Goal: Register for event/course

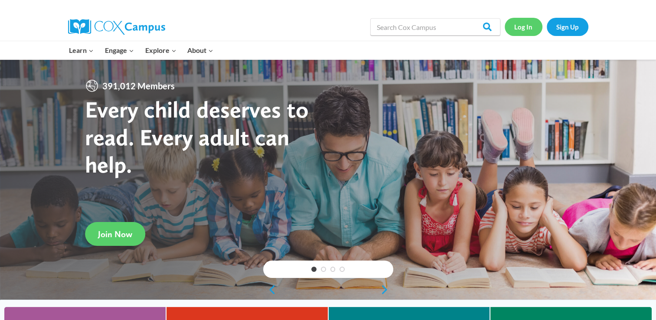
click at [528, 29] on link "Log In" at bounding box center [523, 27] width 38 height 18
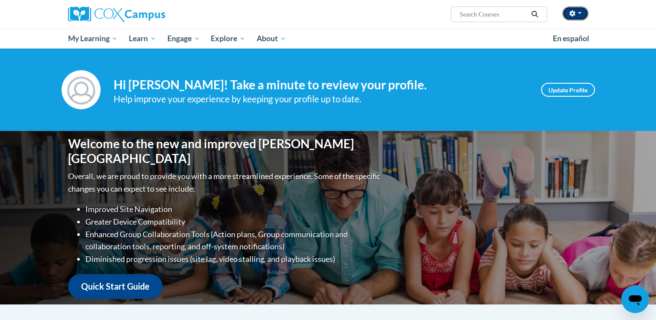
click at [581, 10] on button "button" at bounding box center [575, 14] width 26 height 14
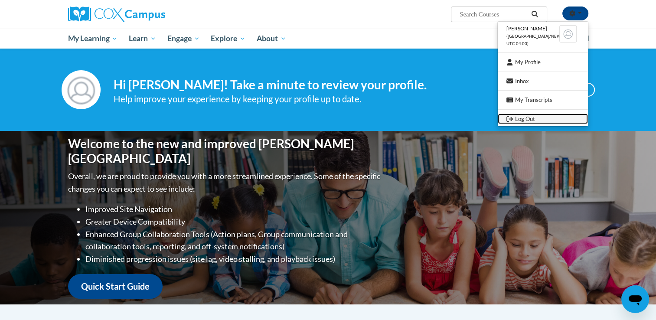
click at [528, 119] on link "Log Out" at bounding box center [543, 119] width 90 height 11
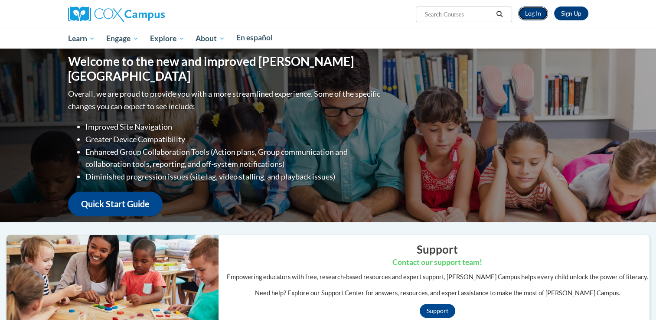
click at [532, 18] on link "Log In" at bounding box center [533, 14] width 30 height 14
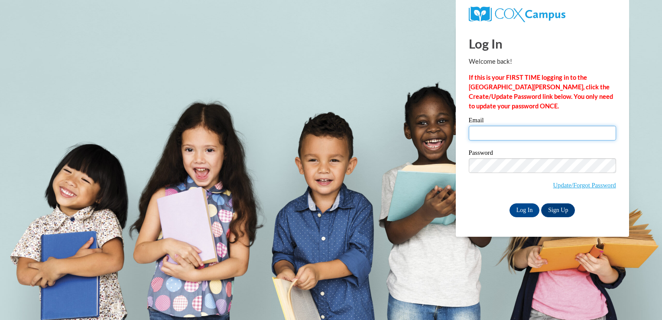
click at [496, 139] on input "Email" at bounding box center [542, 133] width 147 height 15
type input "tstrickler@lccaa.net"
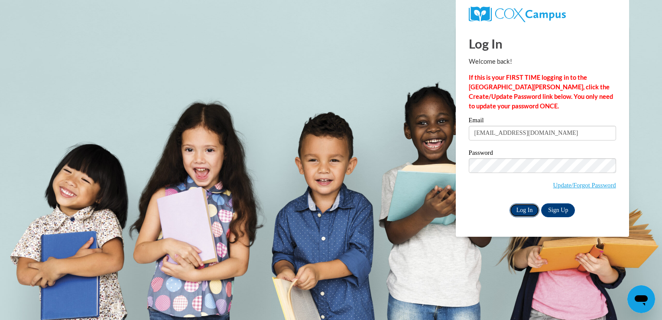
click at [520, 211] on input "Log In" at bounding box center [525, 210] width 30 height 14
click at [516, 215] on input "Log In" at bounding box center [525, 210] width 30 height 14
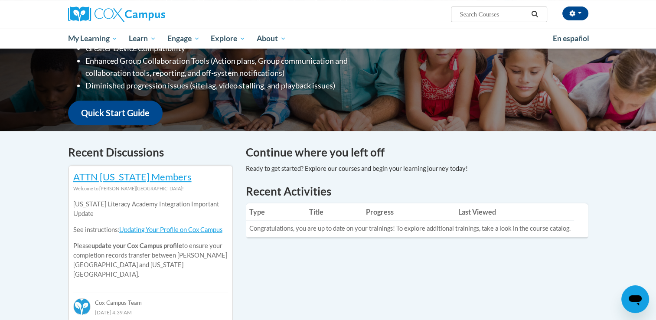
scroll to position [130, 0]
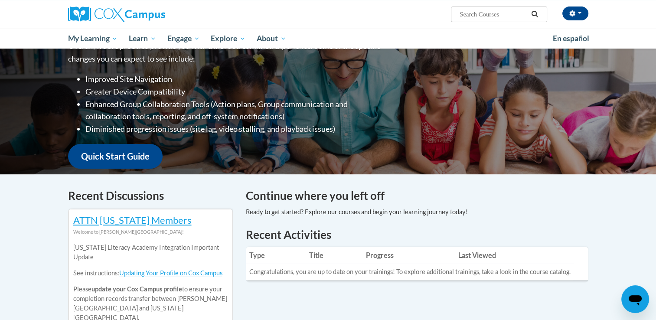
click at [479, 14] on input "Search..." at bounding box center [493, 14] width 69 height 10
type input "Supporting dual lang"
click at [535, 16] on icon "Search" at bounding box center [534, 14] width 7 height 7
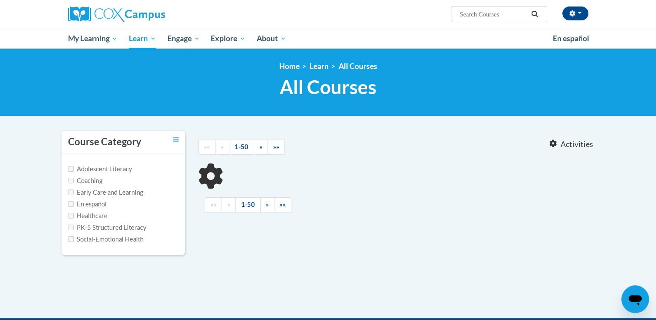
type input "Supporting dual lang"
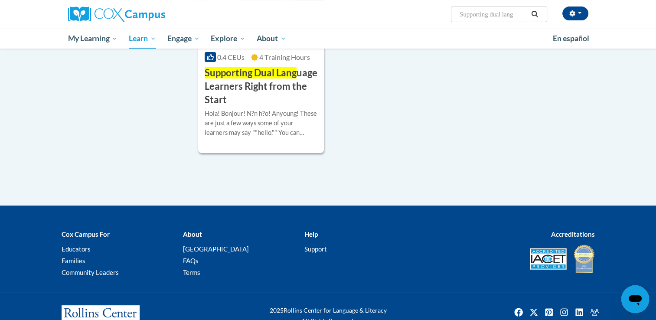
scroll to position [163, 0]
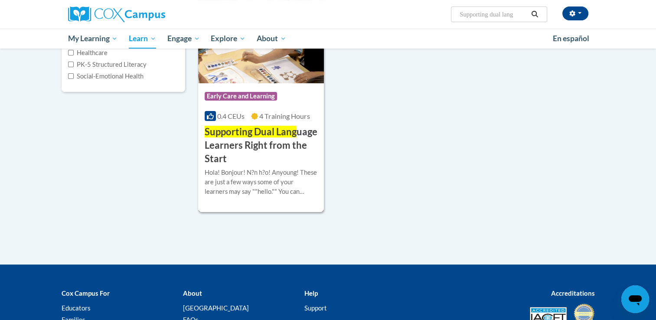
click at [273, 130] on span "Supporting Dual Lang" at bounding box center [251, 132] width 92 height 12
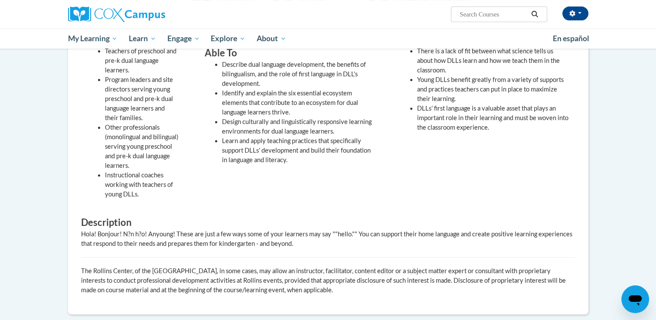
scroll to position [43, 0]
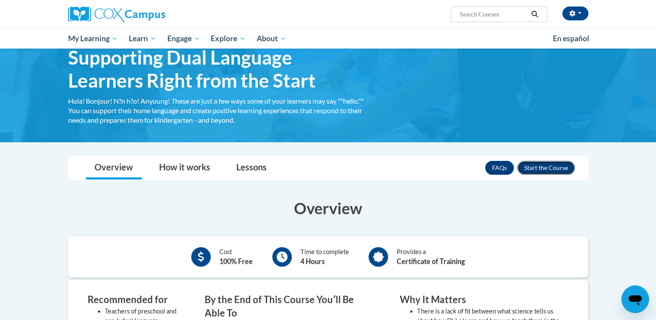
click at [536, 170] on button "Enroll" at bounding box center [546, 168] width 58 height 14
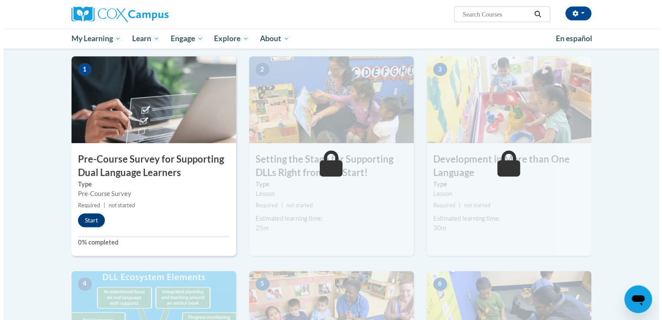
scroll to position [203, 0]
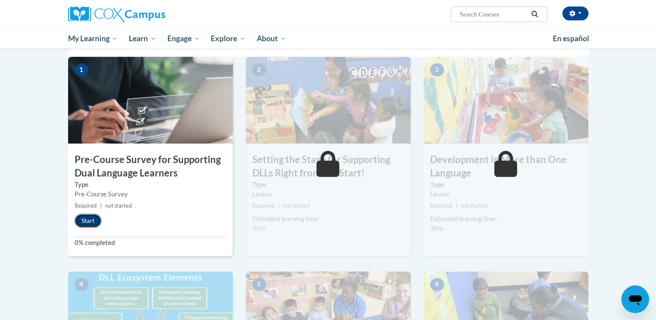
click at [78, 219] on button "Start" at bounding box center [88, 221] width 27 height 14
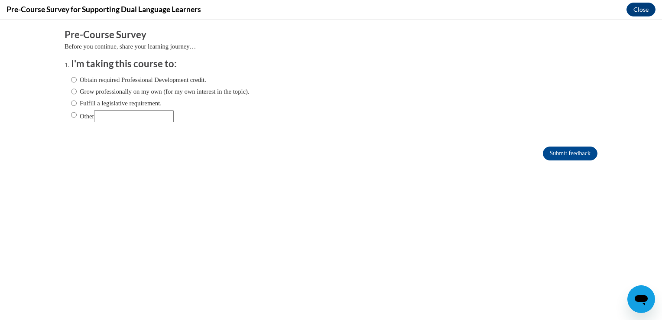
scroll to position [0, 0]
click at [71, 79] on input "Obtain required Professional Development credit." at bounding box center [74, 80] width 6 height 10
radio input "true"
click at [550, 156] on input "Submit feedback" at bounding box center [570, 153] width 55 height 14
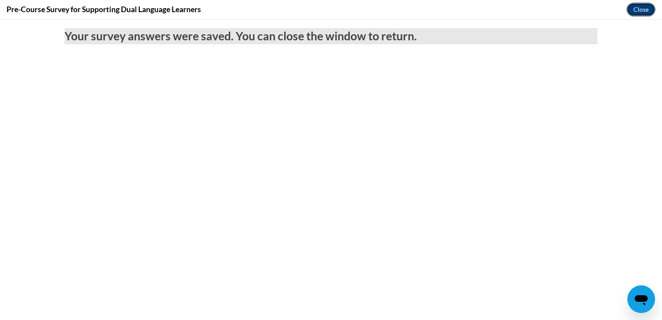
click at [633, 11] on button "Close" at bounding box center [641, 10] width 29 height 14
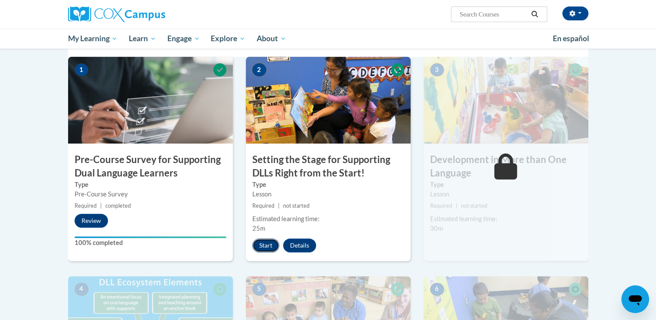
click at [268, 242] on button "Start" at bounding box center [265, 245] width 27 height 14
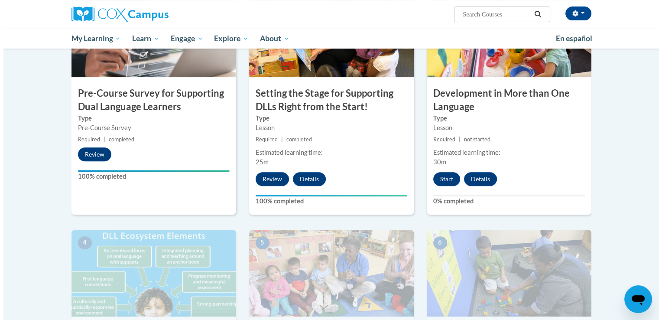
scroll to position [303, 0]
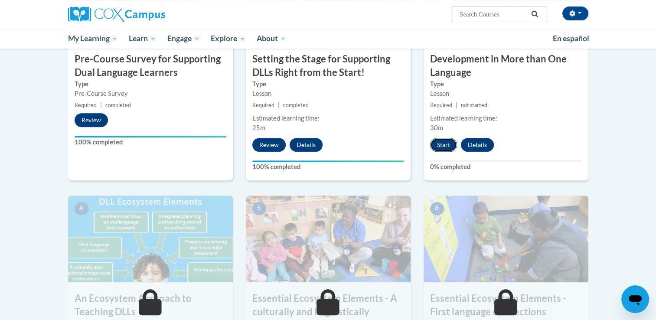
click at [444, 141] on button "Start" at bounding box center [443, 145] width 27 height 14
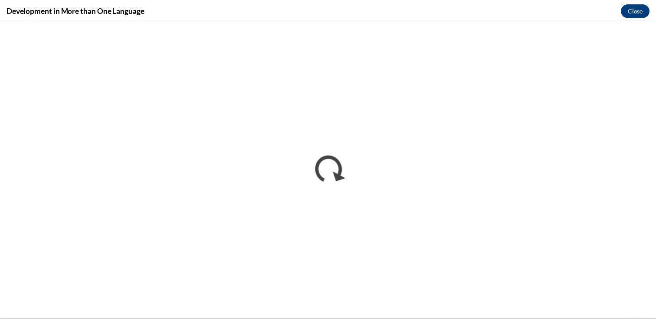
scroll to position [0, 0]
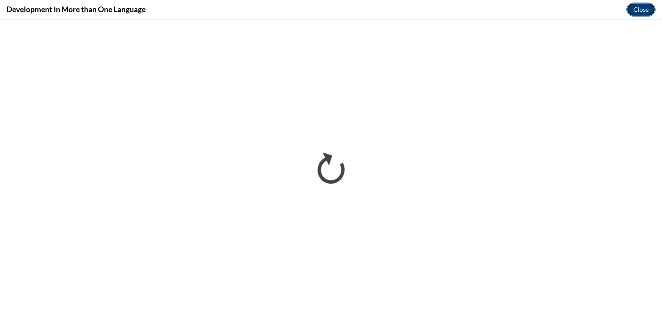
click at [643, 11] on button "Close" at bounding box center [641, 10] width 29 height 14
